Goal: Information Seeking & Learning: Learn about a topic

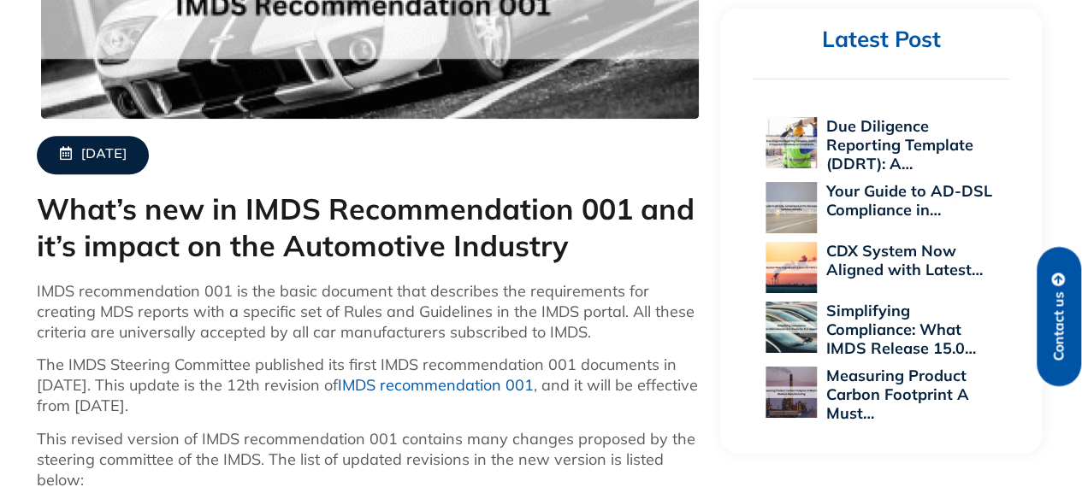
scroll to position [599, 0]
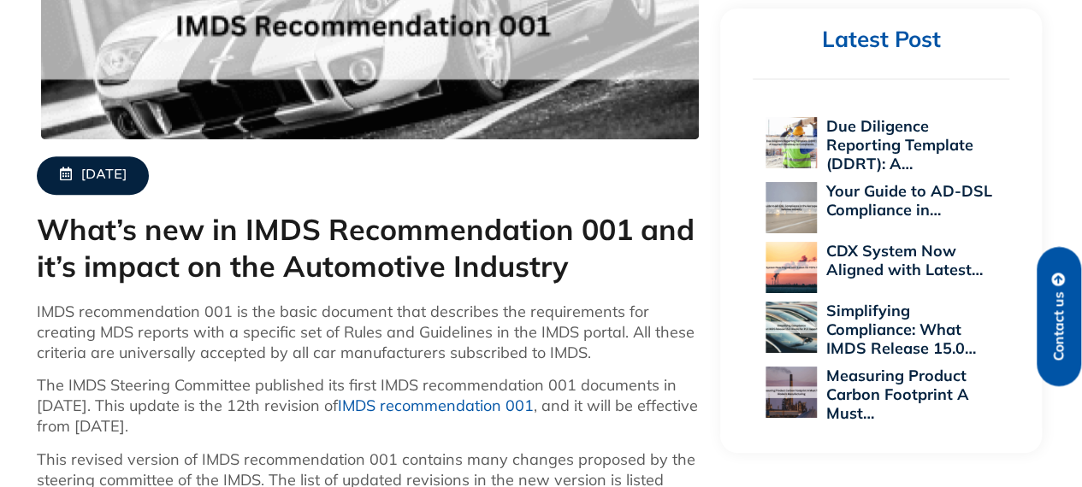
drag, startPoint x: 255, startPoint y: 429, endPoint x: 36, endPoint y: 236, distance: 292.0
copy div "What’s new in IMDS Recommendation 001 and it’s impact on the Automotive Industr…"
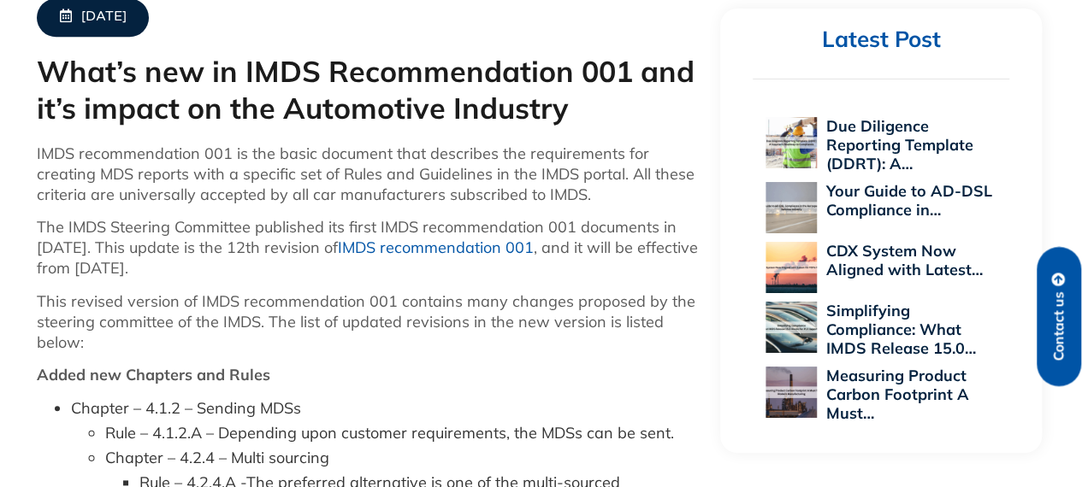
scroll to position [855, 0]
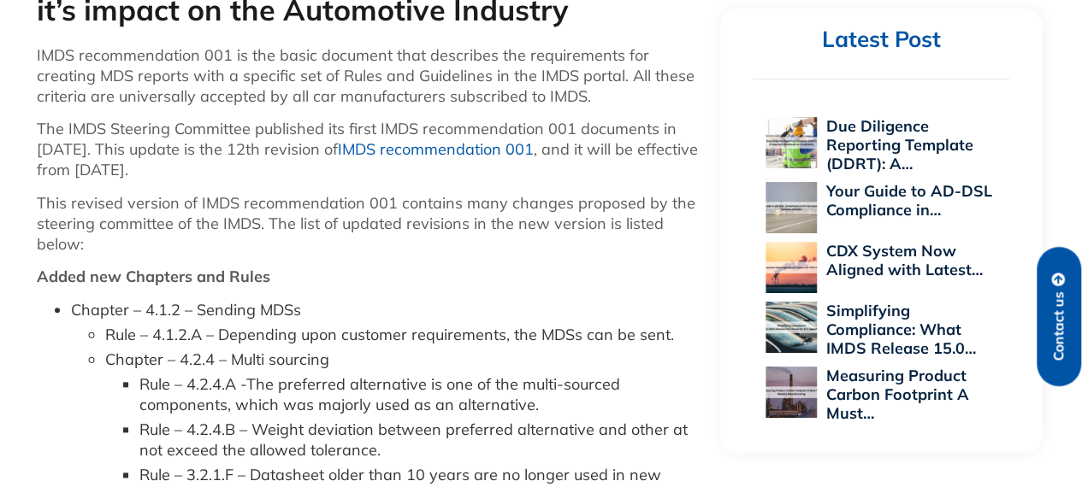
click at [402, 275] on p "Added new Chapters and Rules" at bounding box center [370, 277] width 667 height 21
click at [434, 148] on link "IMDS recommendation 001" at bounding box center [436, 149] width 196 height 20
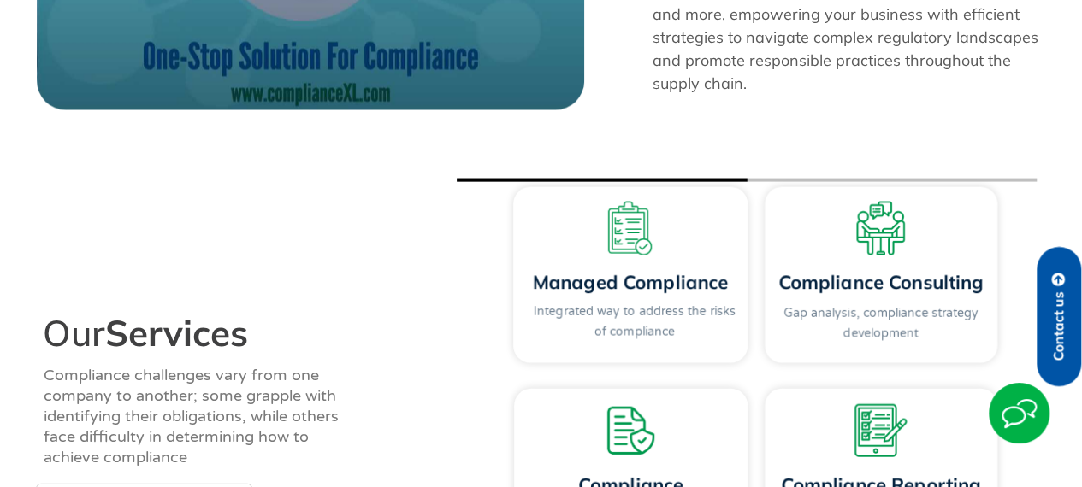
scroll to position [1625, 0]
